Goal: Communication & Community: Answer question/provide support

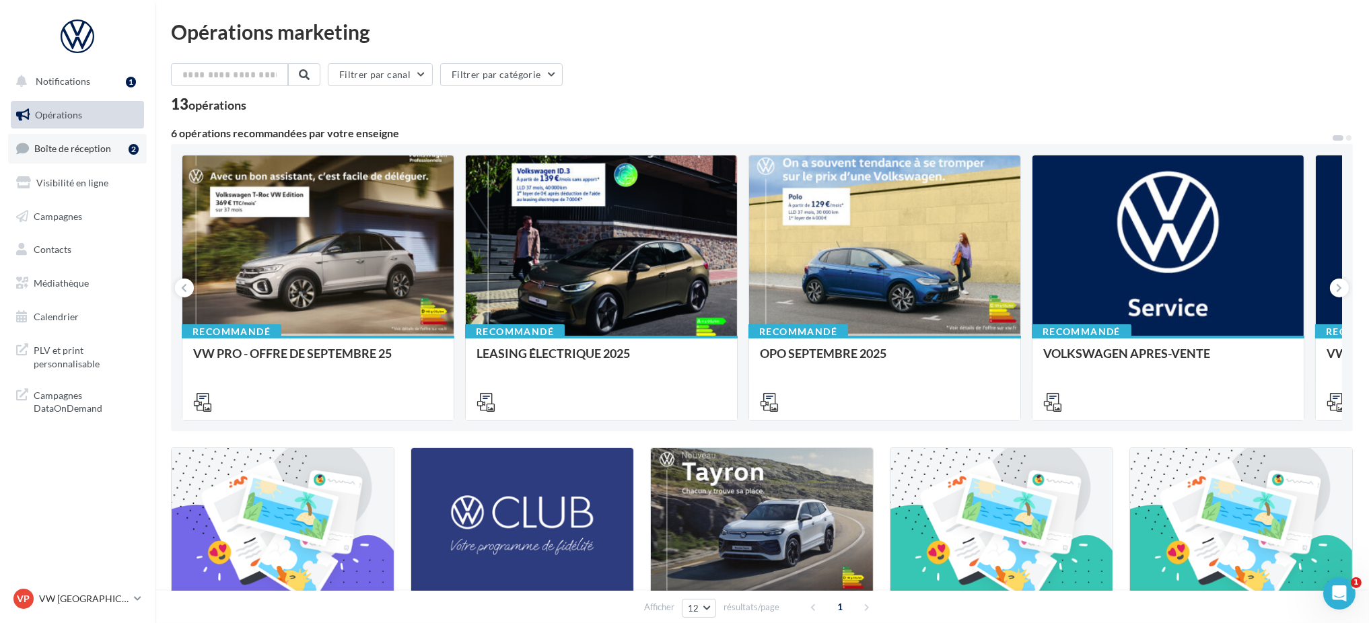
click at [74, 161] on link "Boîte de réception 2" at bounding box center [77, 148] width 139 height 29
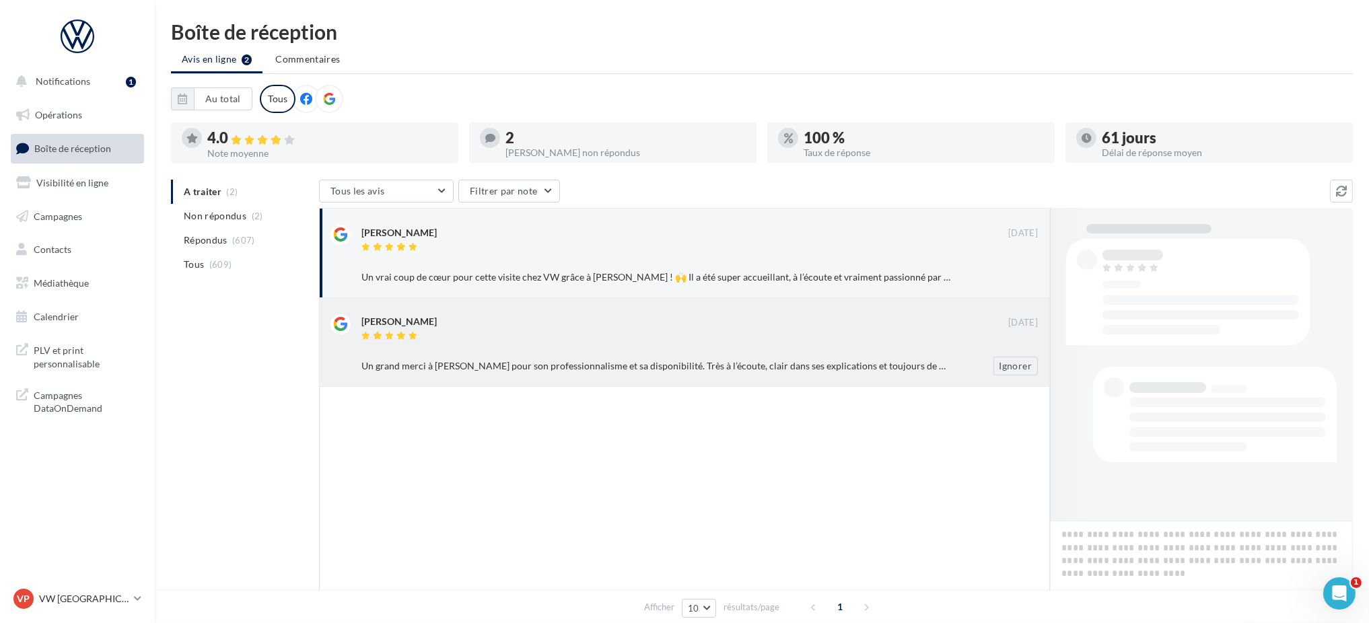
click at [493, 347] on div "[PERSON_NAME] [DATE] Un grand merci à [PERSON_NAME] pour son professionnalisme …" at bounding box center [699, 344] width 676 height 61
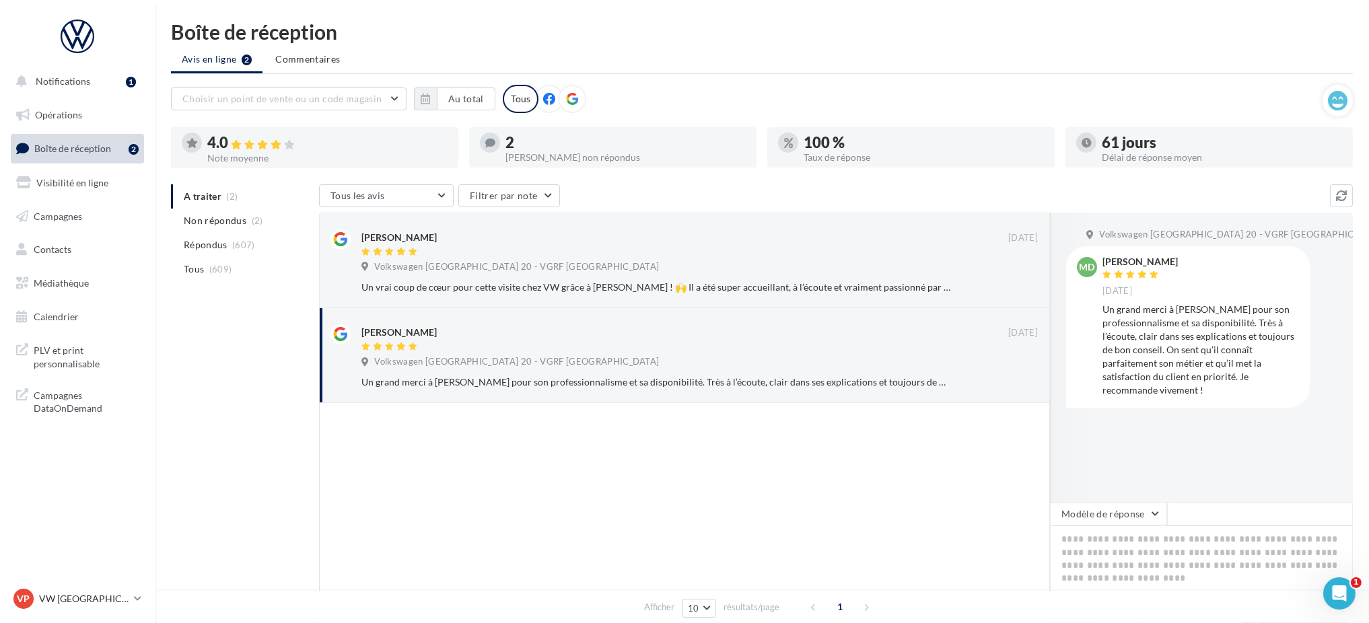
scroll to position [115, 0]
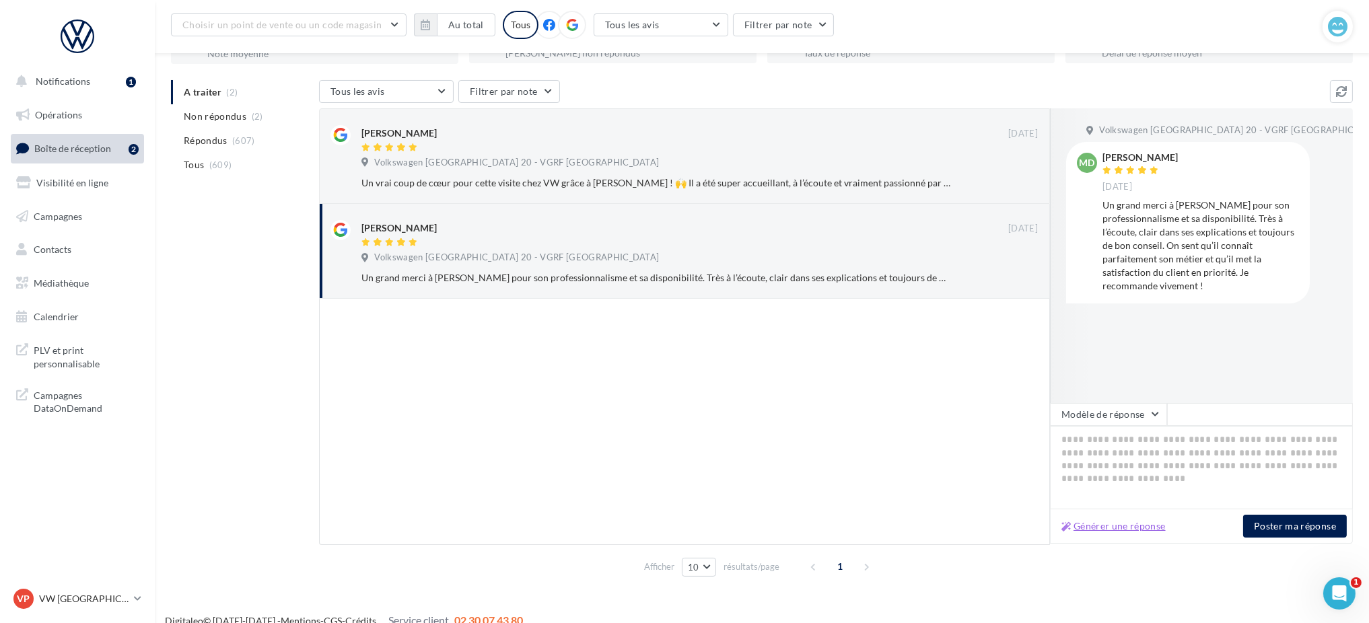
click at [1132, 529] on button "Générer une réponse" at bounding box center [1113, 526] width 115 height 16
type textarea "**********"
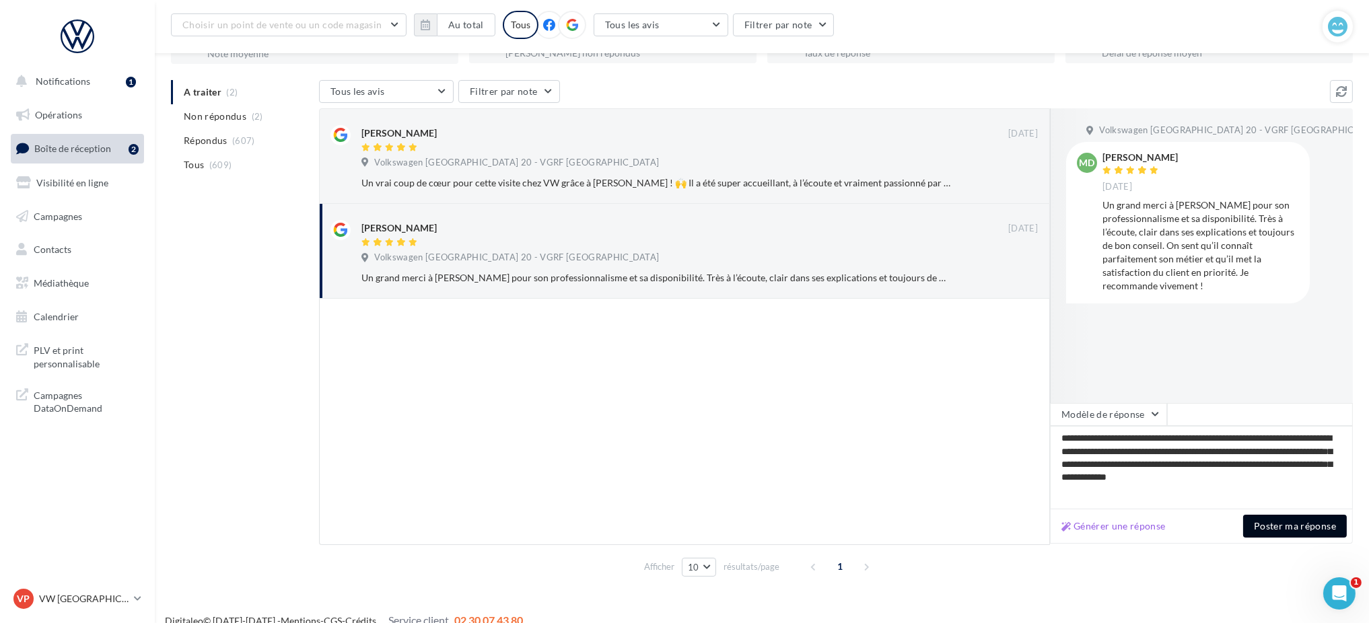
click at [1292, 522] on button "Poster ma réponse" at bounding box center [1295, 526] width 104 height 23
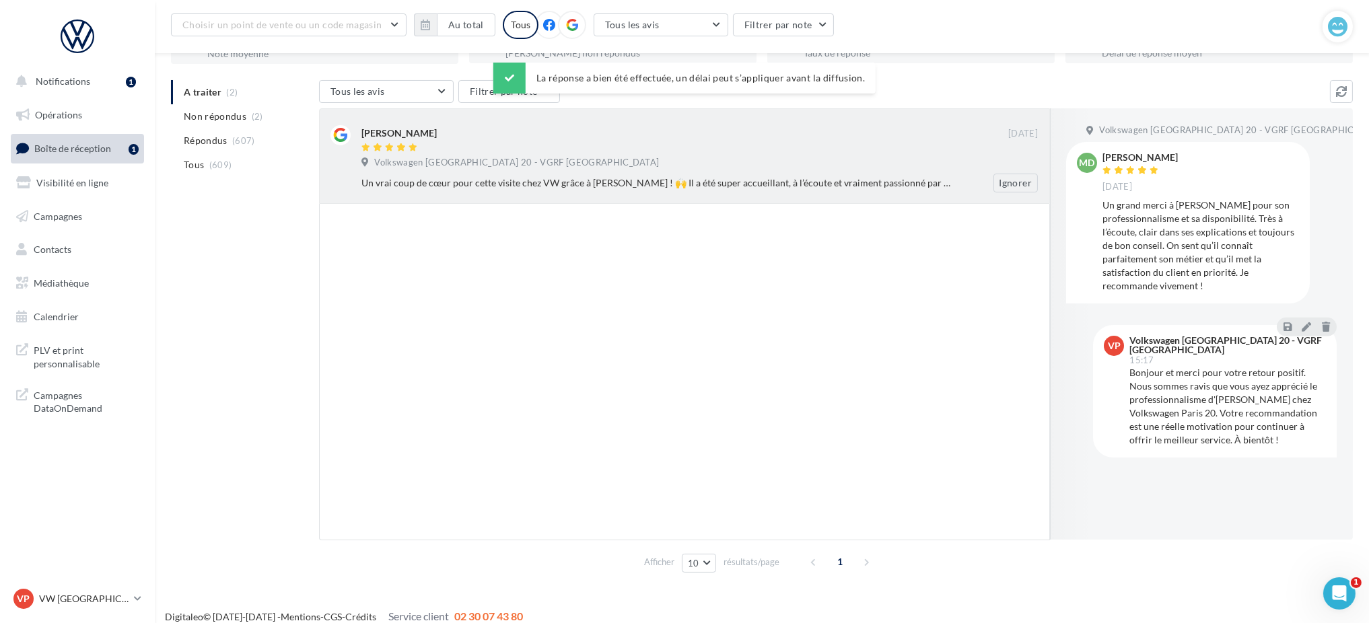
click at [814, 157] on div "Volkswagen [GEOGRAPHIC_DATA] 20 - VGRF [GEOGRAPHIC_DATA]" at bounding box center [699, 164] width 676 height 15
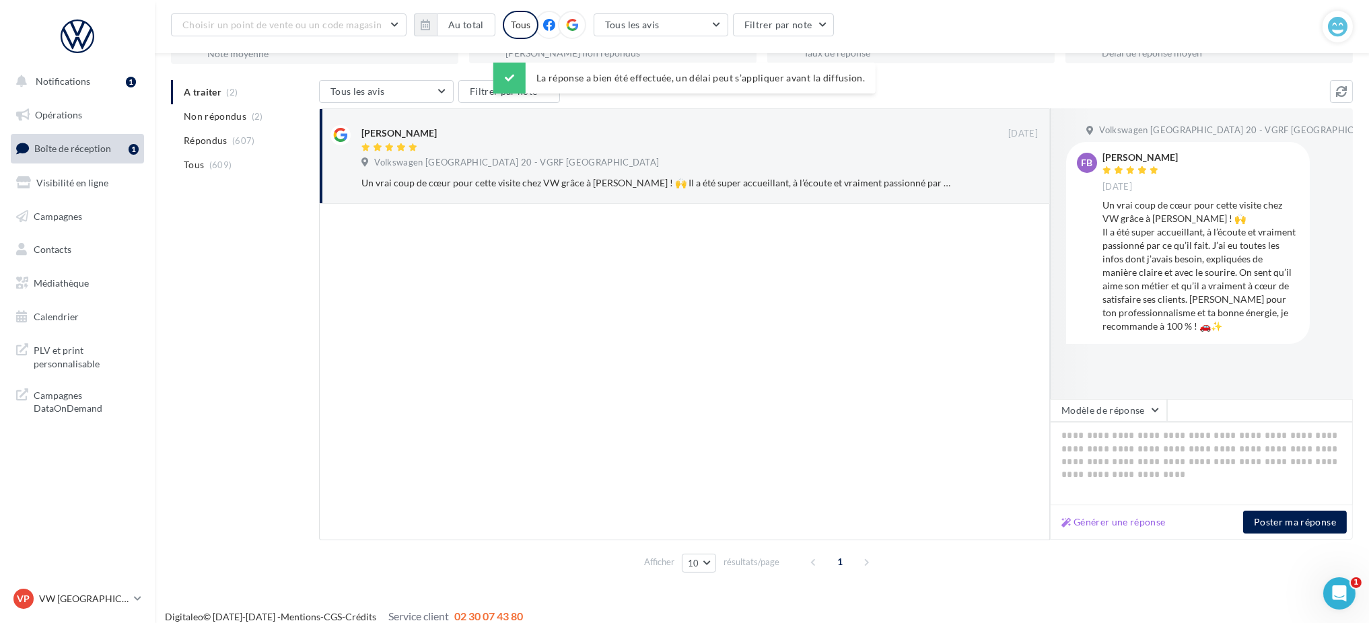
click at [1101, 530] on div "Générer une réponse Poster ma réponse" at bounding box center [1201, 523] width 303 height 34
click at [636, 143] on div at bounding box center [684, 148] width 647 height 11
click at [1105, 521] on button "Générer une réponse" at bounding box center [1113, 522] width 115 height 16
type textarea "**********"
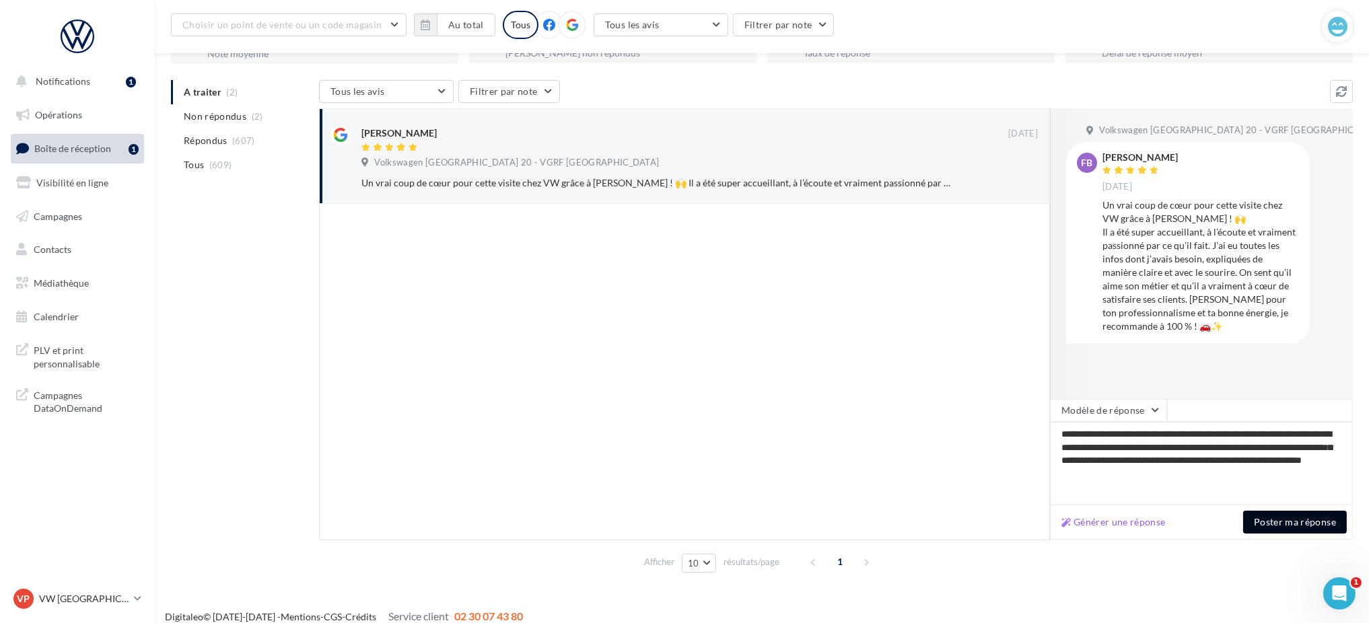
click at [1301, 521] on button "Poster ma réponse" at bounding box center [1295, 522] width 104 height 23
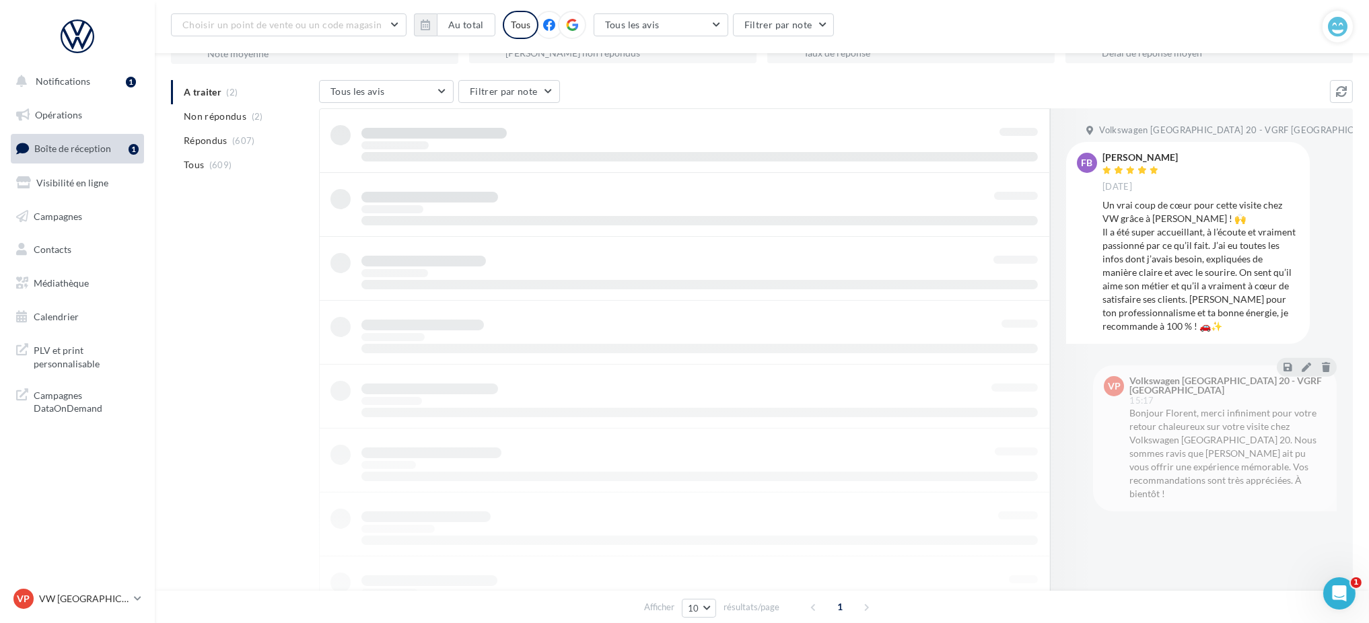
scroll to position [22, 0]
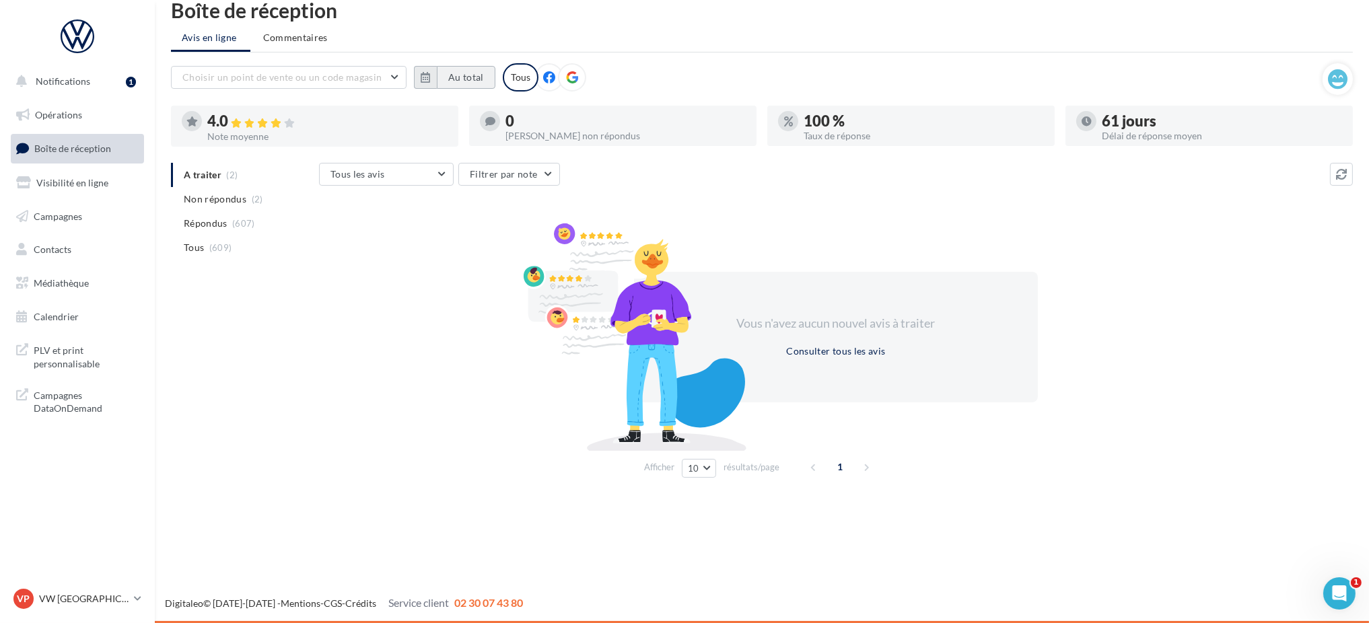
click at [466, 72] on button "Au total" at bounding box center [466, 77] width 59 height 23
click at [433, 120] on button "button" at bounding box center [430, 115] width 11 height 19
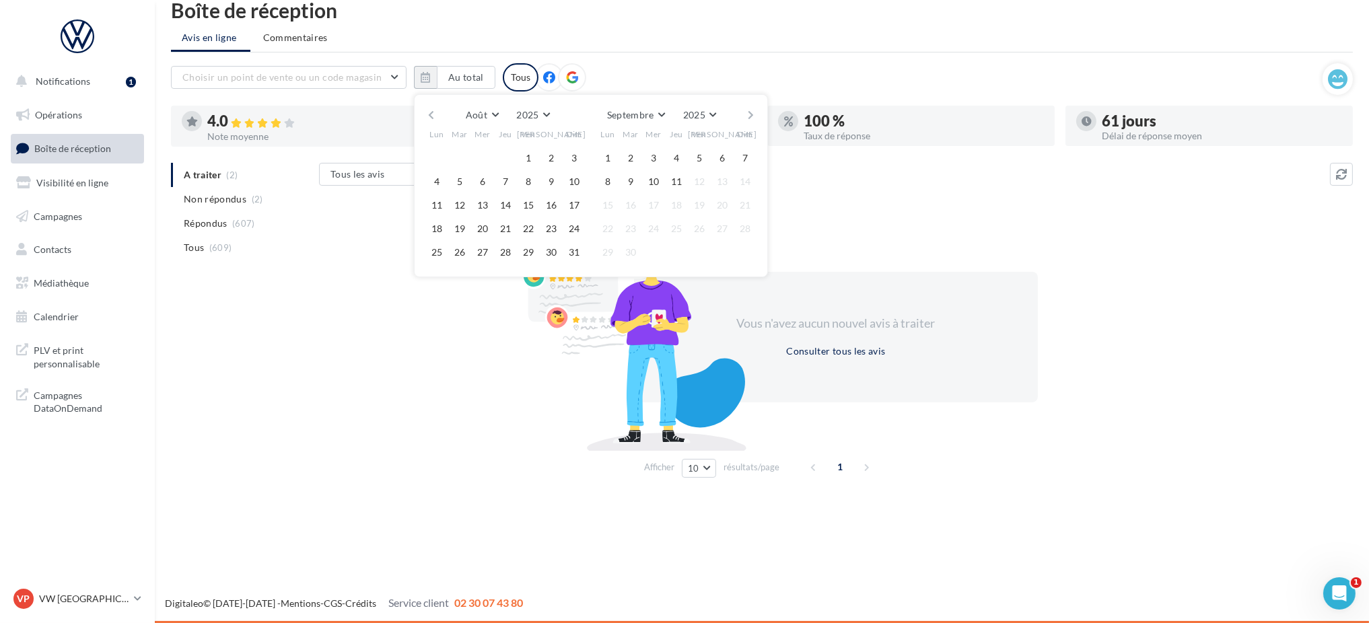
click at [433, 120] on button "button" at bounding box center [430, 115] width 11 height 19
click at [456, 158] on button "1" at bounding box center [460, 158] width 20 height 20
click at [749, 109] on button "button" at bounding box center [750, 115] width 11 height 19
click at [669, 188] on span "11" at bounding box center [676, 182] width 20 height 20
click at [681, 182] on button "11" at bounding box center [676, 182] width 20 height 20
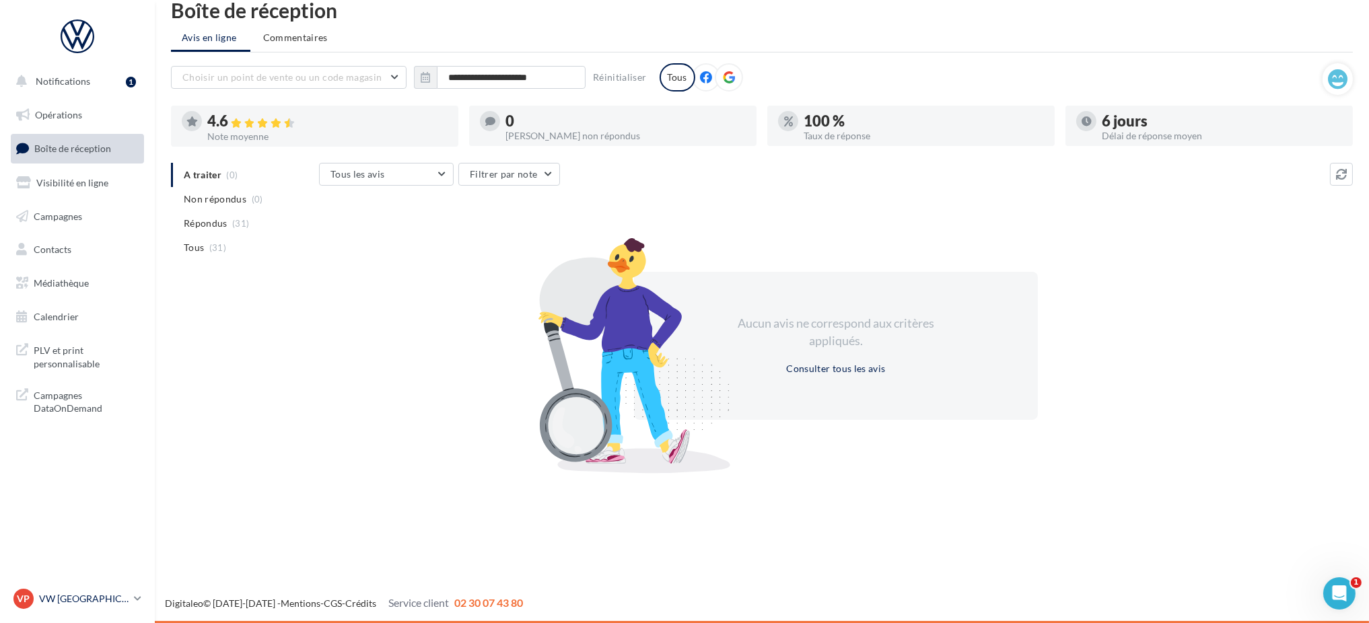
click at [73, 608] on div "VP VW PARIS 20 vw-par20-mon" at bounding box center [70, 599] width 115 height 20
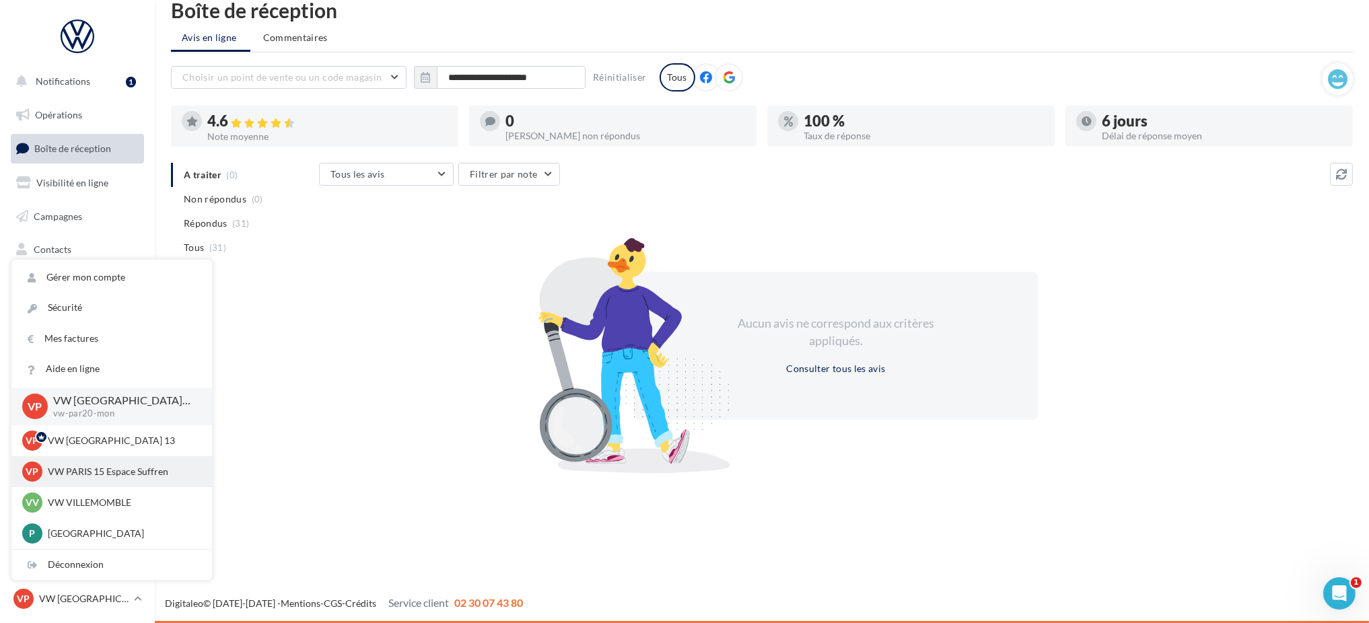
scroll to position [1, 0]
click at [108, 499] on p "VW VILLEMOMBLE" at bounding box center [122, 501] width 148 height 13
